Goal: Ask a question: Seek information or help from site administrators or community

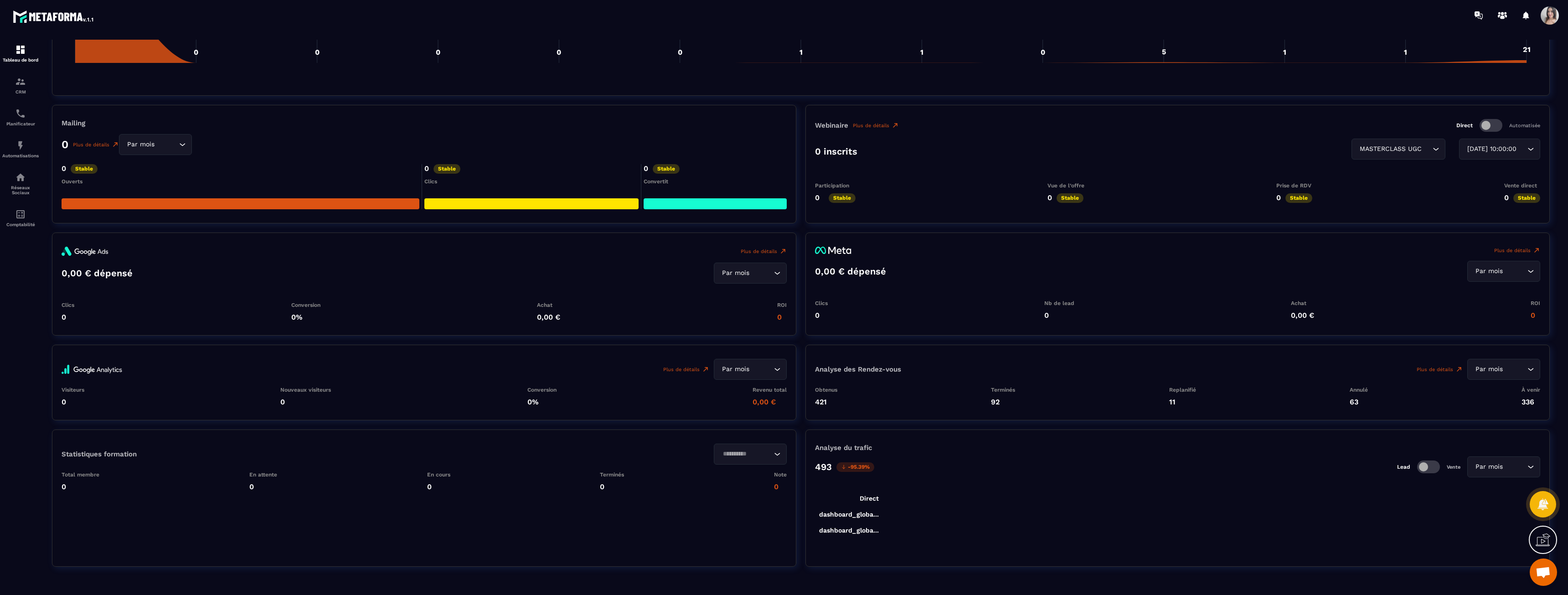
scroll to position [883, 0]
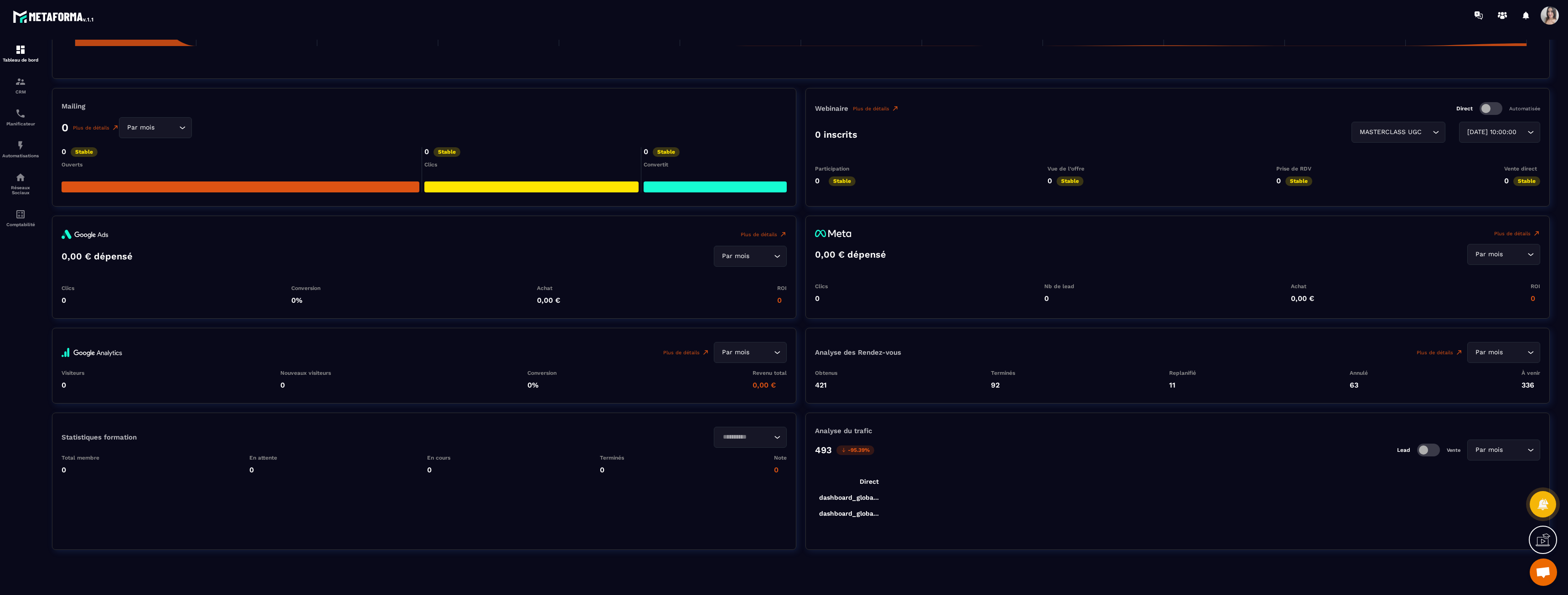
drag, startPoint x: 847, startPoint y: 505, endPoint x: 902, endPoint y: 516, distance: 56.1
click at [902, 516] on foreignobject at bounding box center [1177, 495] width 725 height 68
click at [1550, 502] on div at bounding box center [1543, 505] width 28 height 28
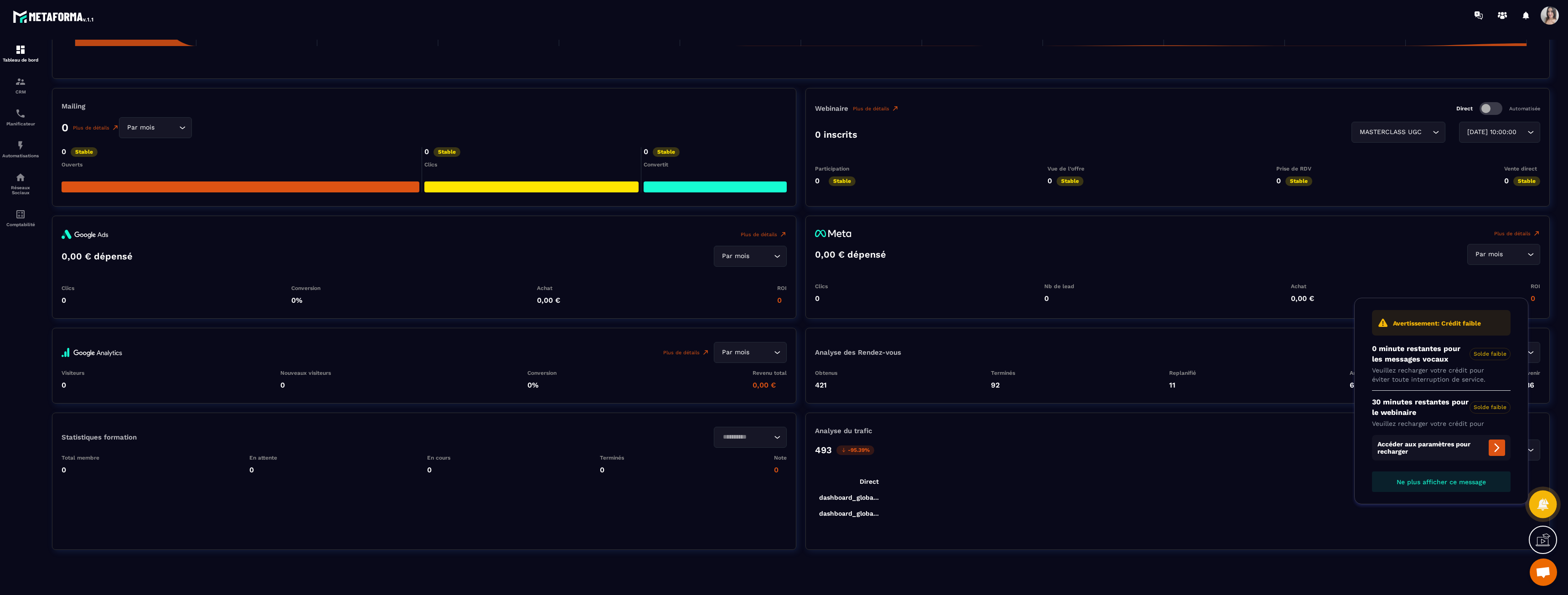
click at [1550, 502] on div at bounding box center [1543, 505] width 28 height 28
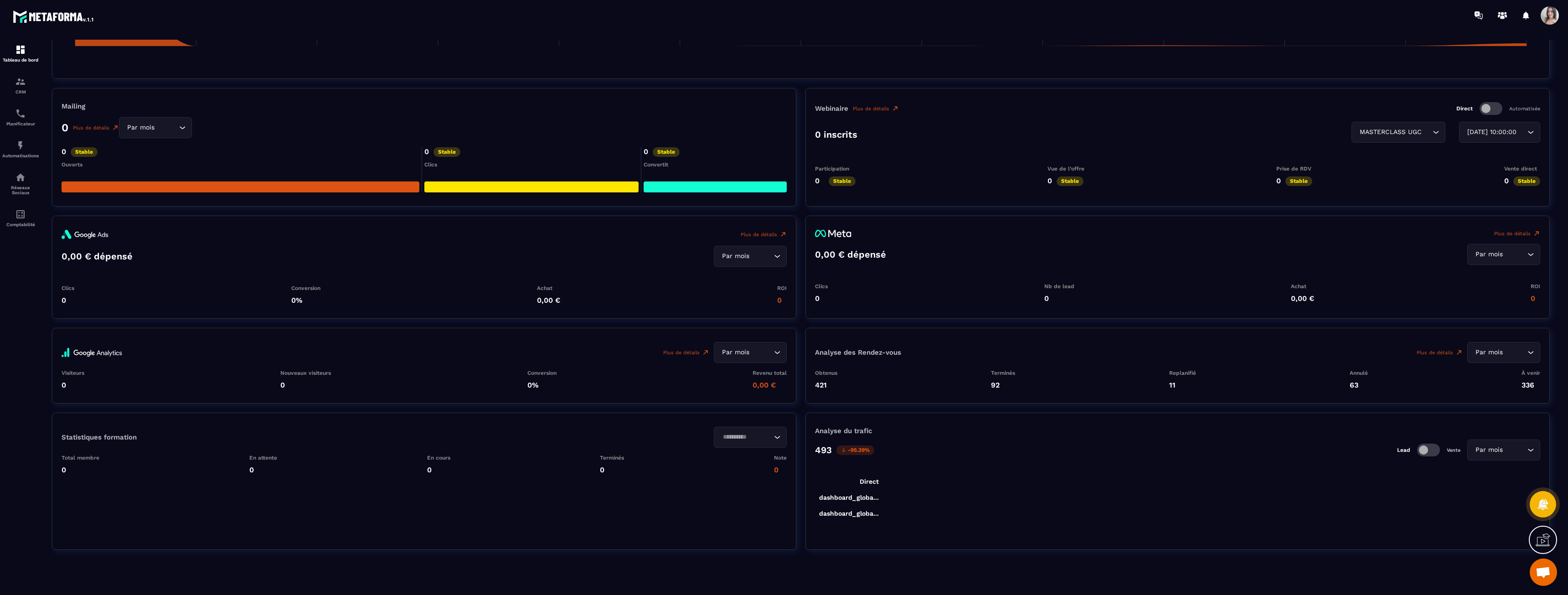
click at [1544, 541] on icon at bounding box center [1543, 540] width 15 height 15
click at [1241, 576] on section "Mailing 0 Plus de détails Par mois Loading... 0 Stable Ouverts 0 Stable Clics 0…" at bounding box center [800, 337] width 1498 height 498
click at [1342, 452] on icon at bounding box center [1345, 453] width 8 height 8
click at [1543, 572] on span "Ouvrir le chat" at bounding box center [1543, 573] width 15 height 13
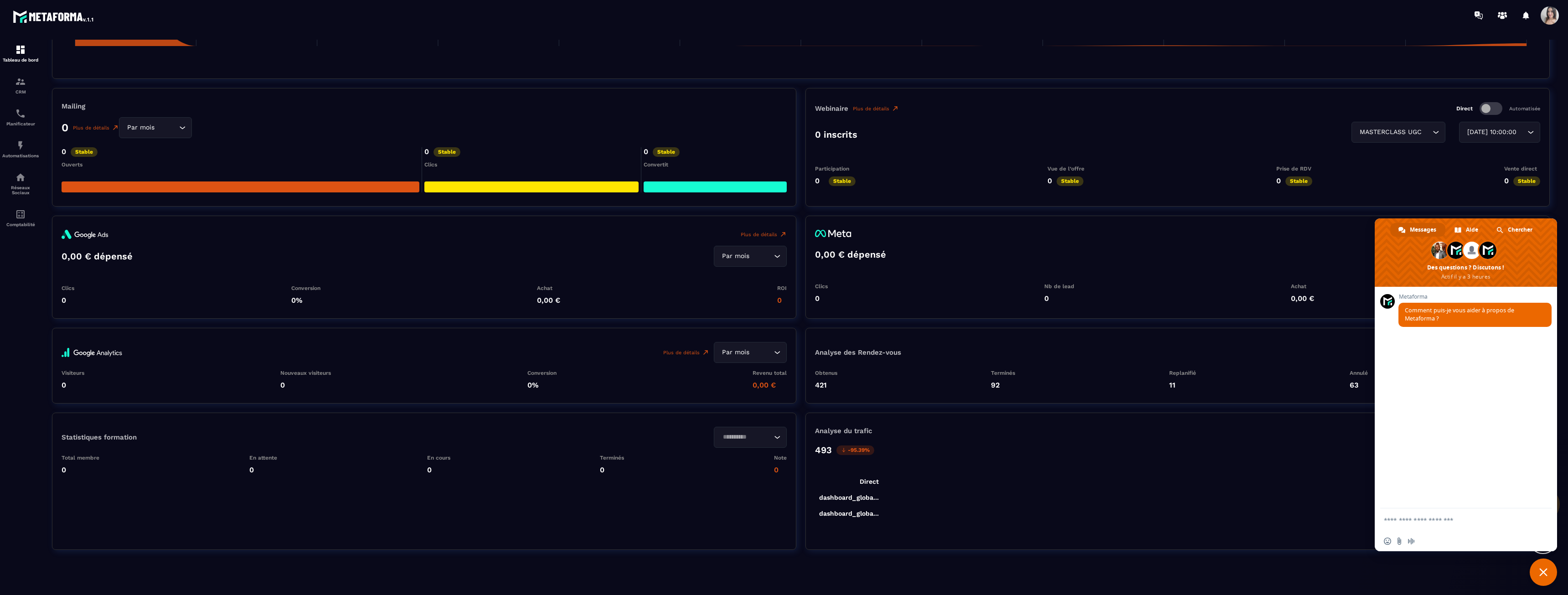
click at [1448, 516] on form at bounding box center [1455, 521] width 144 height 24
click at [1448, 522] on textarea "Entrez votre message..." at bounding box center [1455, 520] width 144 height 8
paste textarea "**********"
type textarea "**********"
click at [1537, 475] on span "Envoyer" at bounding box center [1541, 470] width 15 height 15
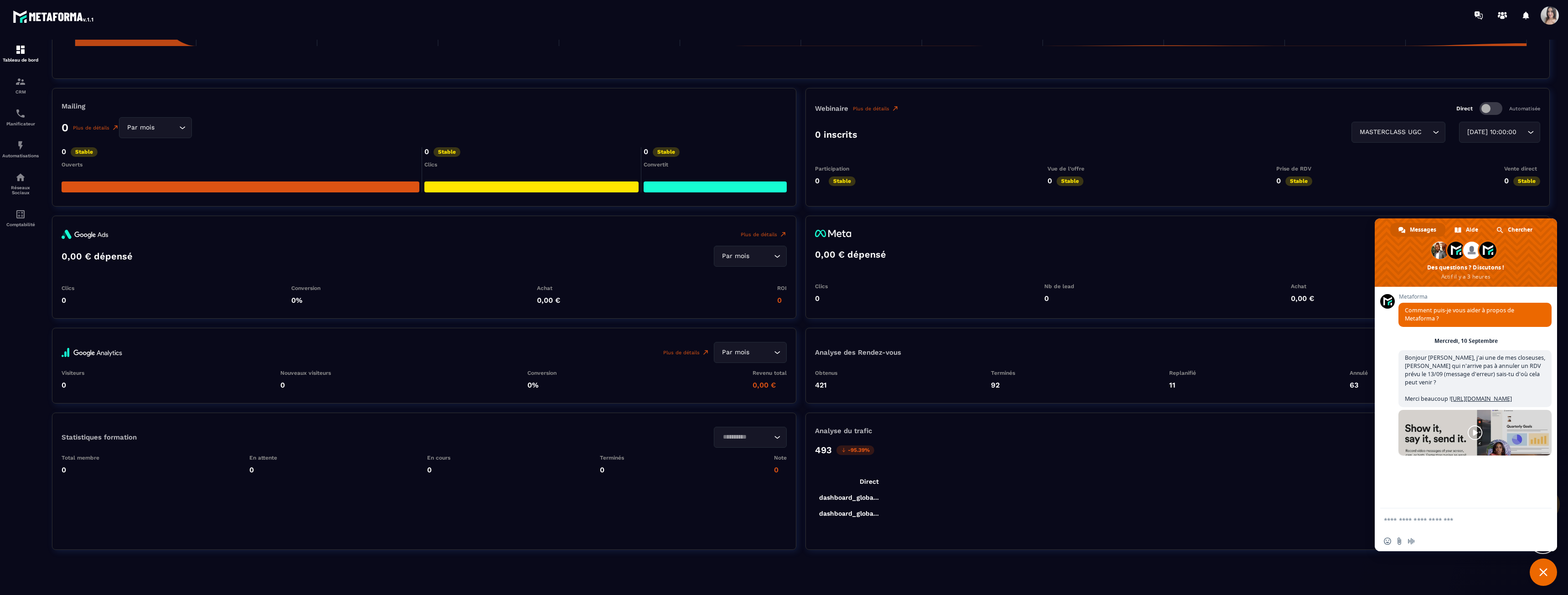
scroll to position [42, 0]
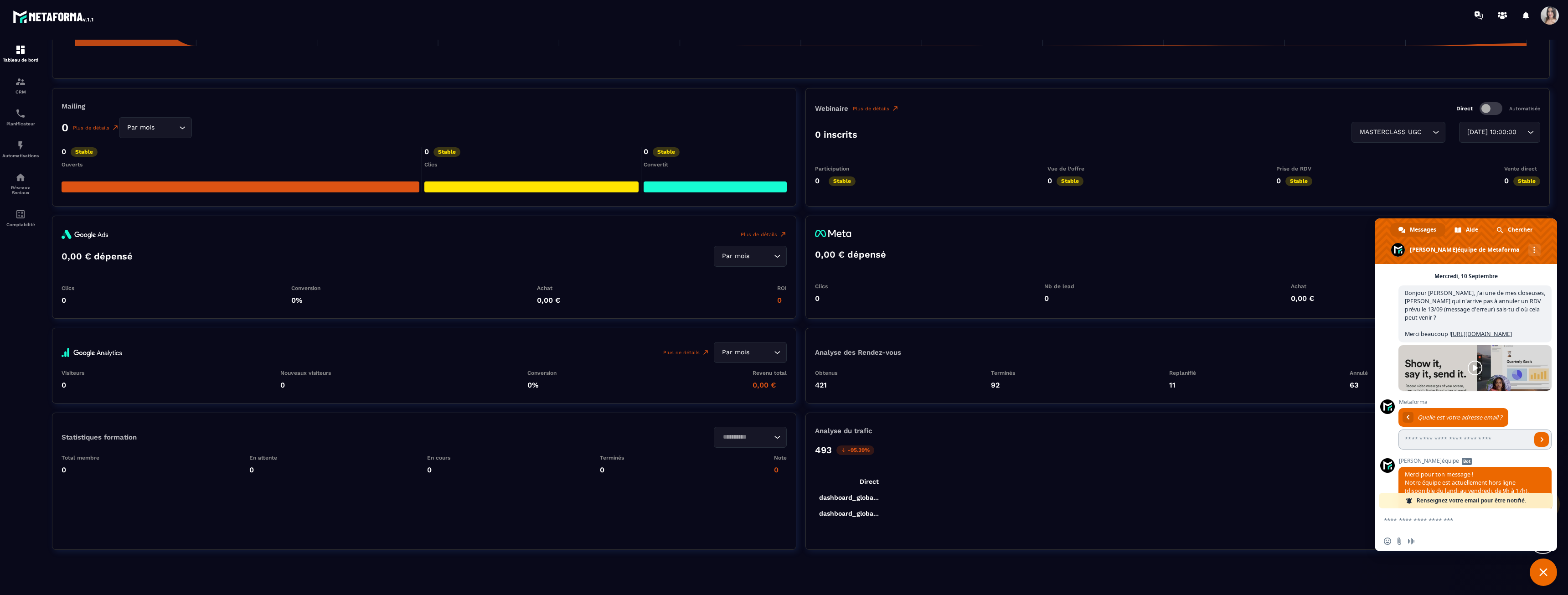
click at [1441, 446] on input "Entrez votre adresse email..." at bounding box center [1465, 439] width 133 height 20
type input "**********"
click at [1535, 447] on span "Envoyer" at bounding box center [1542, 440] width 15 height 15
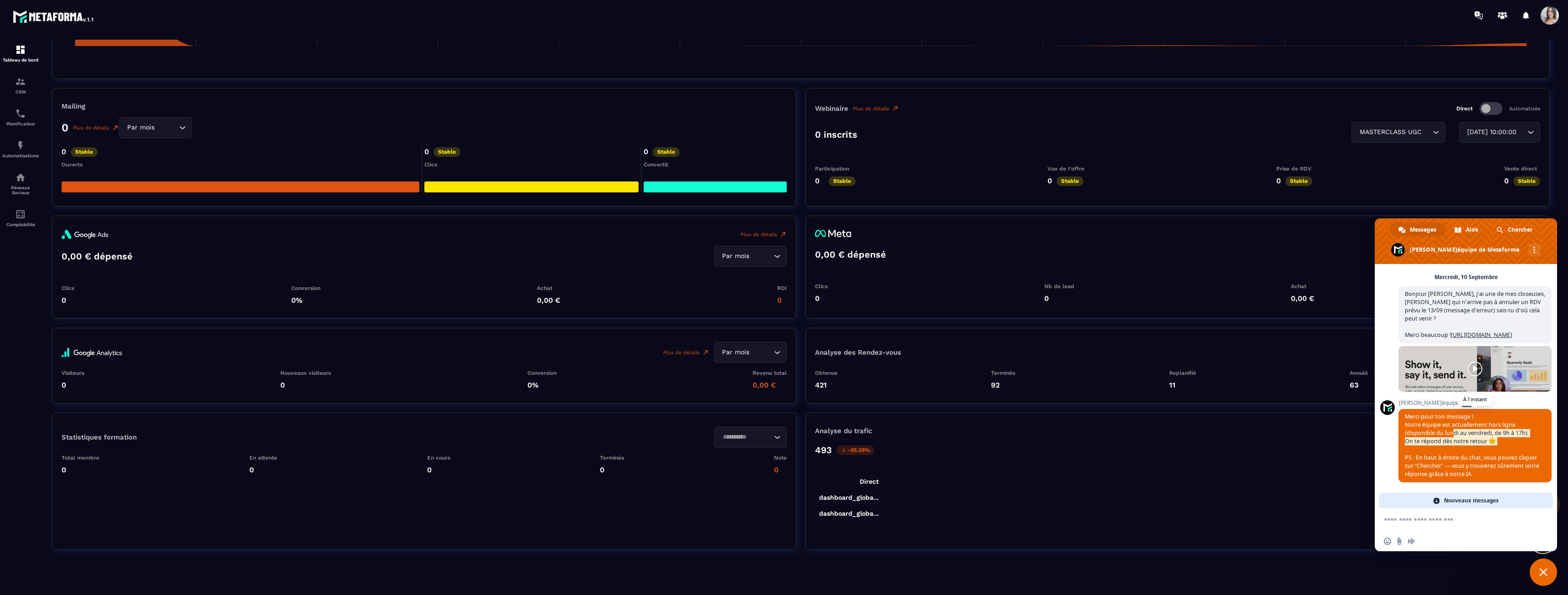
drag, startPoint x: 1438, startPoint y: 443, endPoint x: 1449, endPoint y: 462, distance: 22.0
click at [1449, 462] on span "Merci pour ton message ! Notre équipe est actuellement hors ligne (disponible d…" at bounding box center [1472, 445] width 135 height 65
drag, startPoint x: 1429, startPoint y: 426, endPoint x: 1518, endPoint y: 482, distance: 105.2
click at [1518, 482] on span "Merci pour ton message ! Notre équipe est actuellement hors ligne (disponible d…" at bounding box center [1475, 446] width 153 height 74
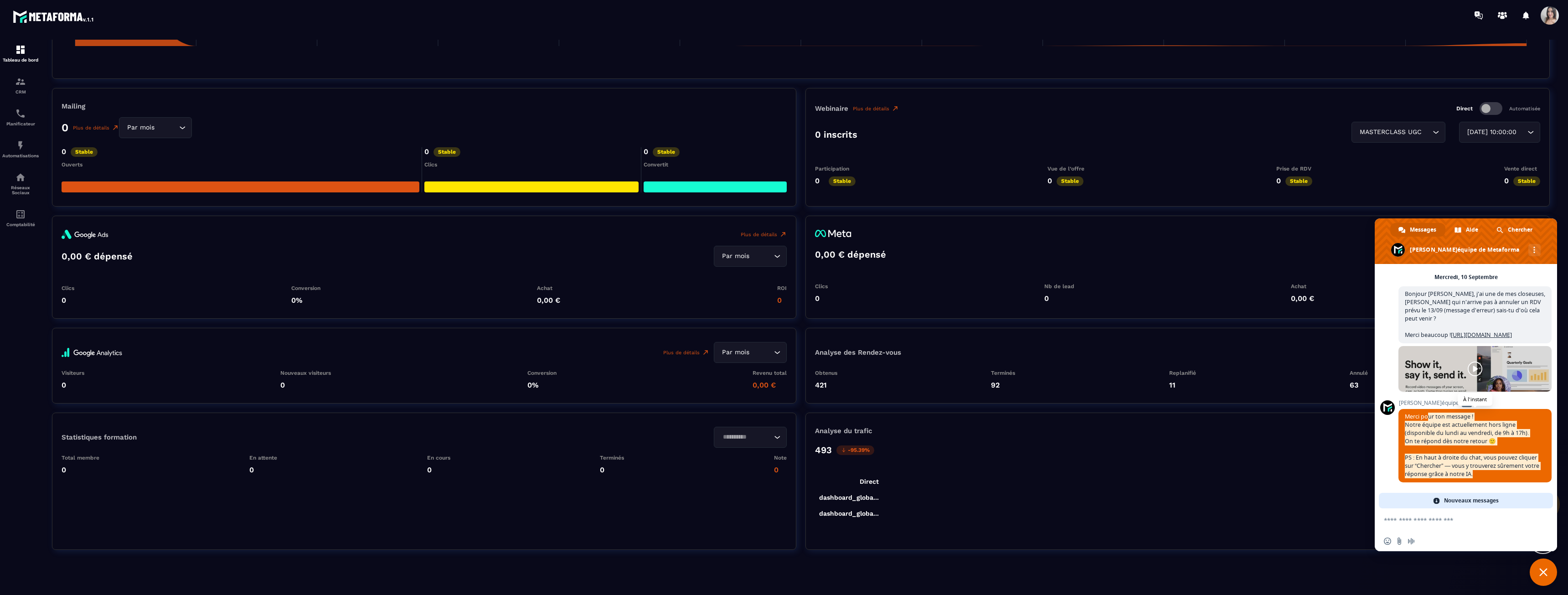
click at [1518, 482] on span "Merci pour ton message ! Notre équipe est actuellement hors ligne (disponible d…" at bounding box center [1475, 446] width 153 height 74
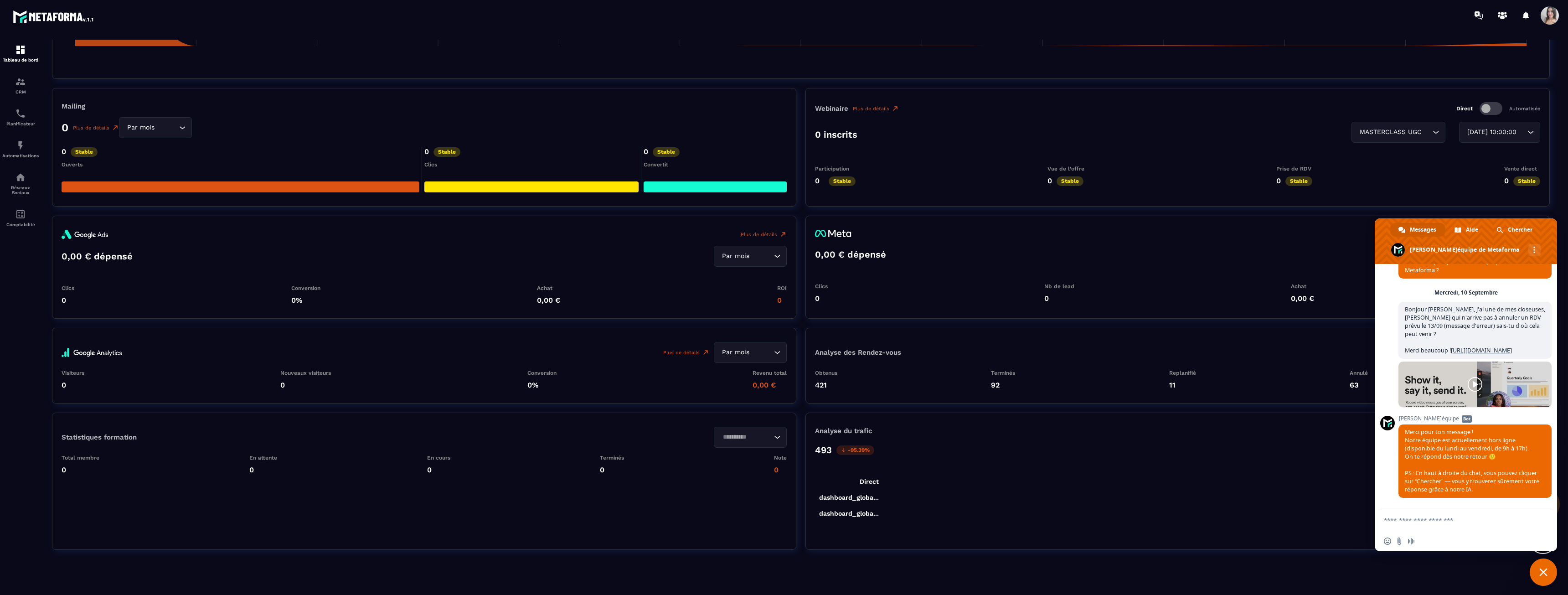
scroll to position [33, 0]
click at [19, 54] on img at bounding box center [21, 50] width 11 height 11
